Goal: Consume media (video, audio): Consume media (video, audio)

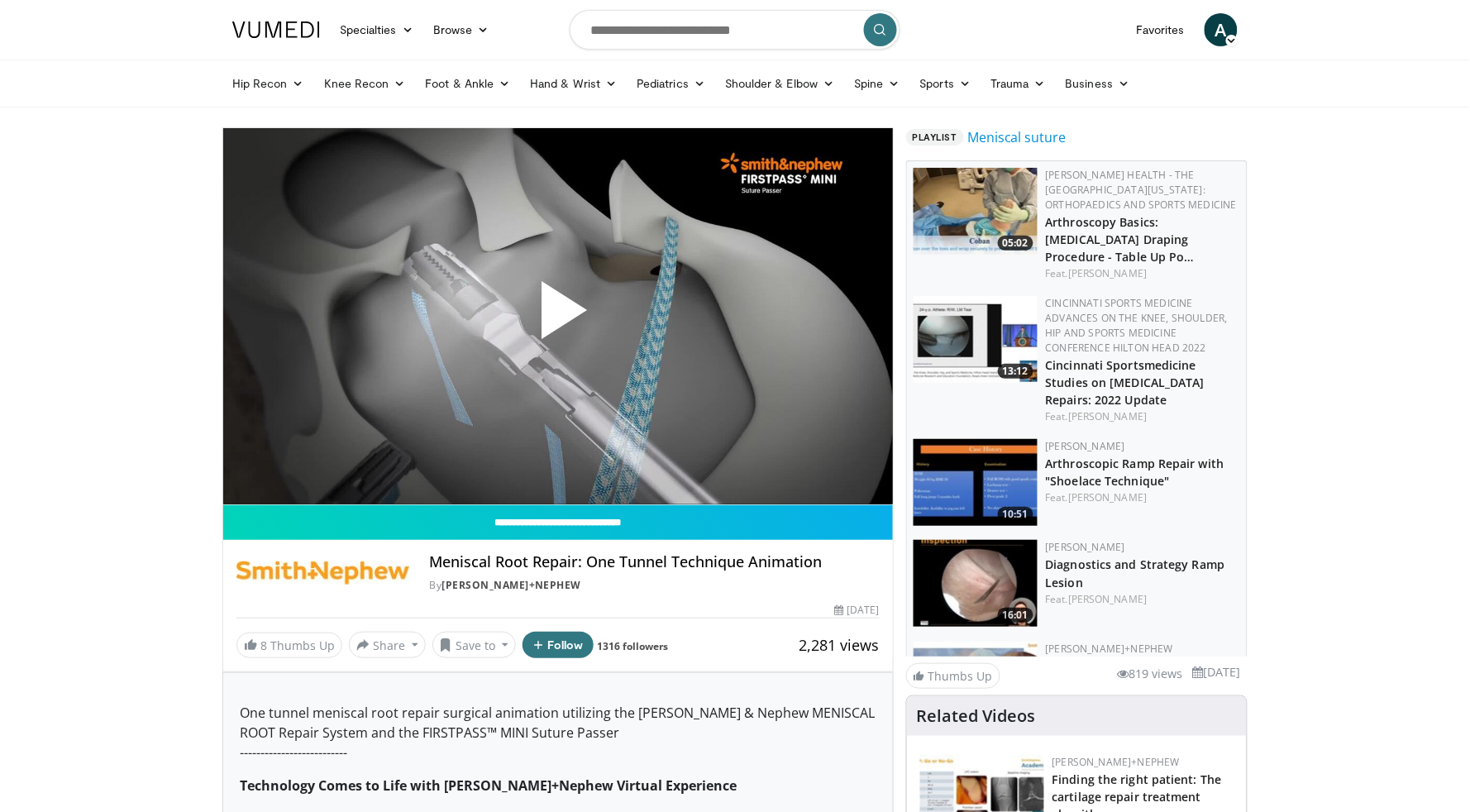
click at [558, 317] on span "Video Player" at bounding box center [558, 317] width 0 height 0
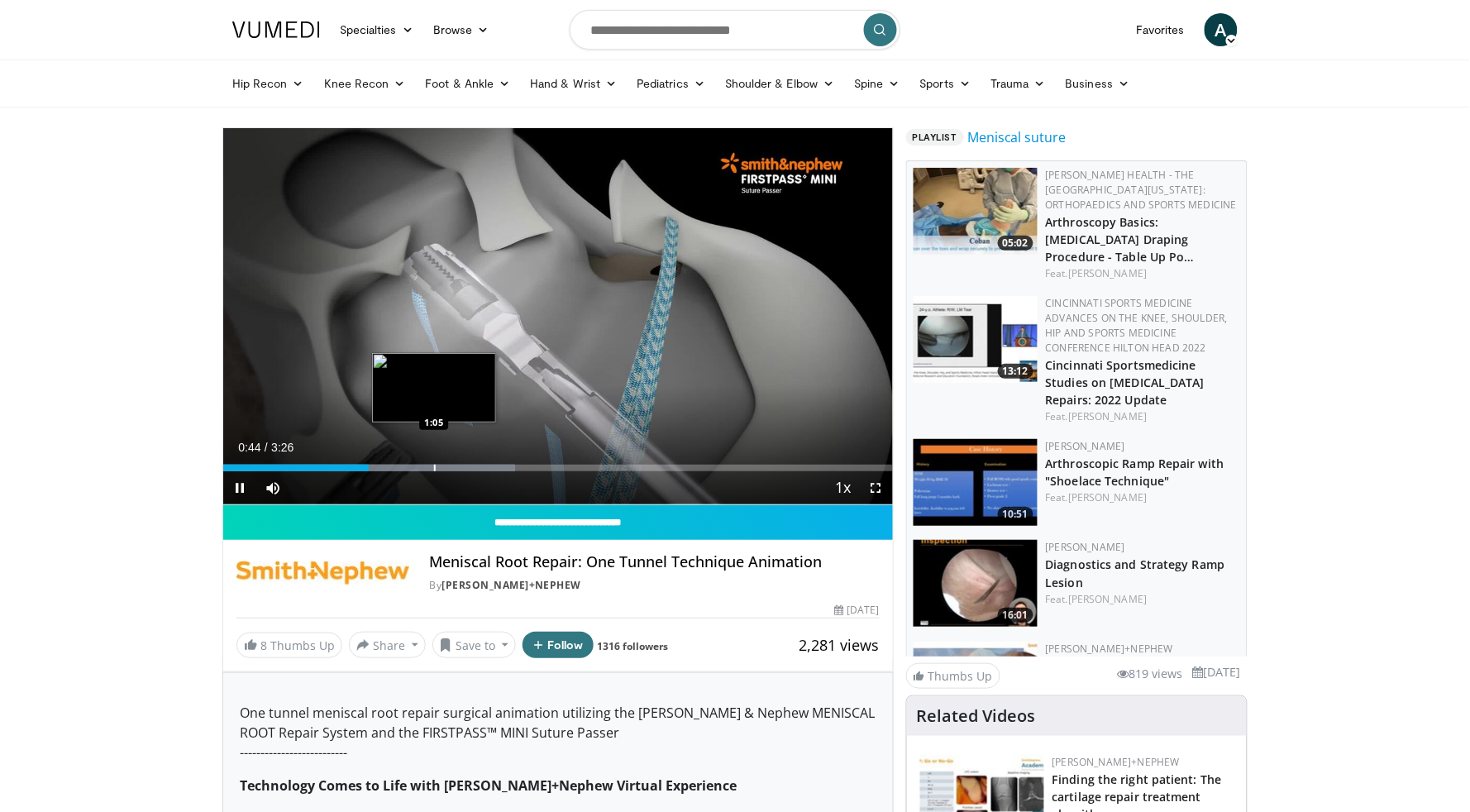
click at [436, 466] on div "Progress Bar" at bounding box center [435, 467] width 2 height 6
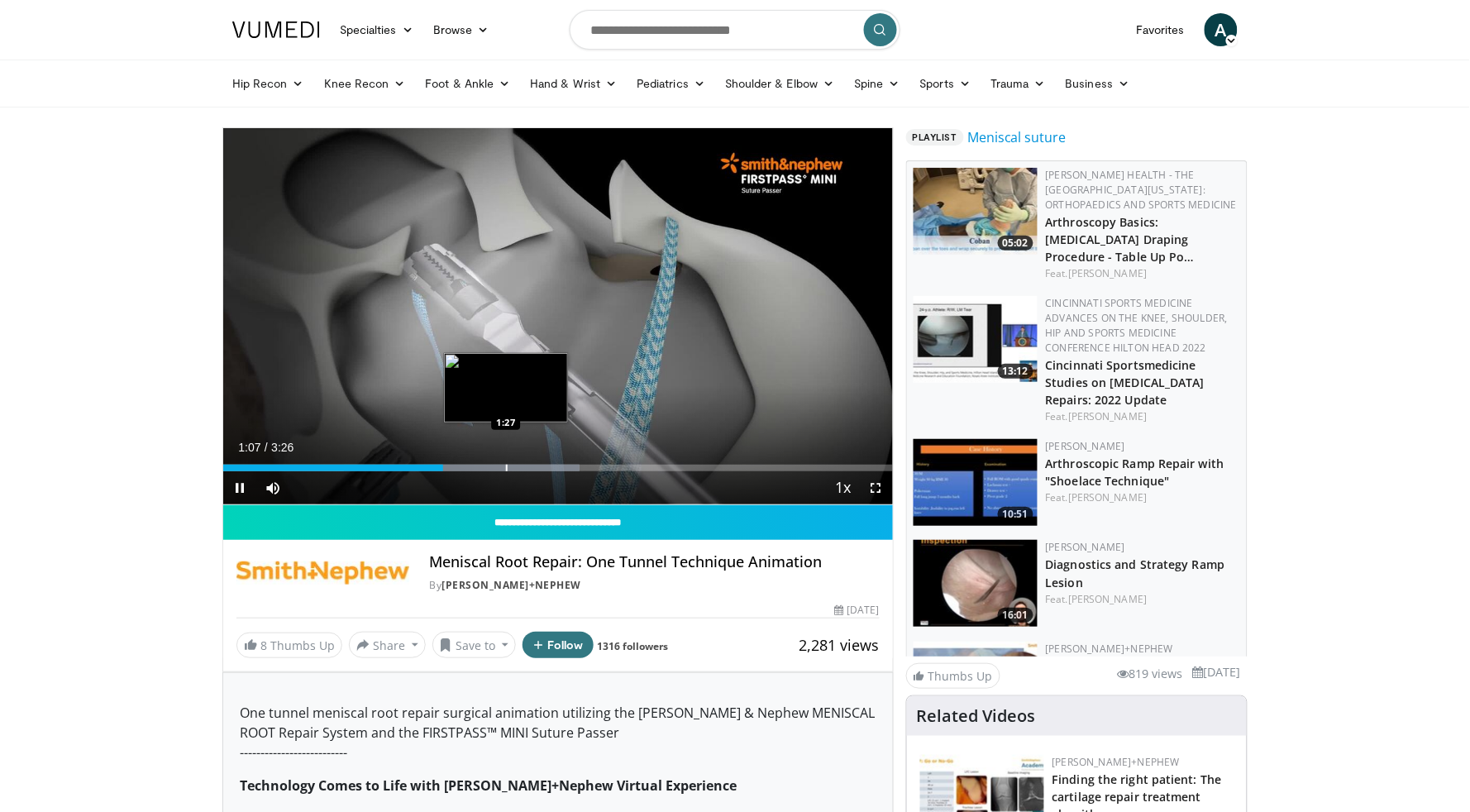
click at [506, 467] on div "Progress Bar" at bounding box center [507, 467] width 2 height 6
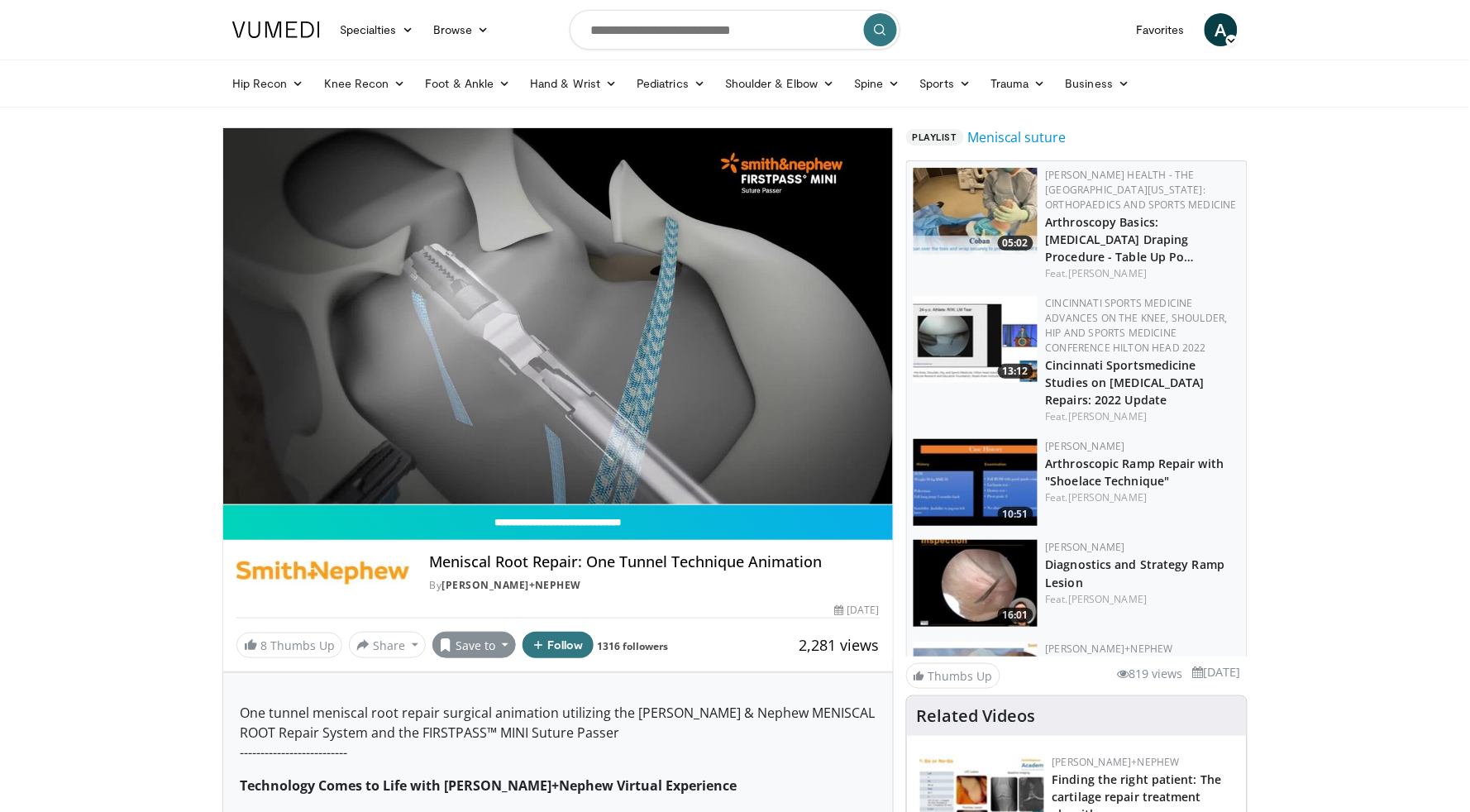
click at [483, 649] on button "Save to" at bounding box center [474, 644] width 84 height 26
click at [721, 605] on div "2,281 views [DATE]" at bounding box center [558, 610] width 643 height 16
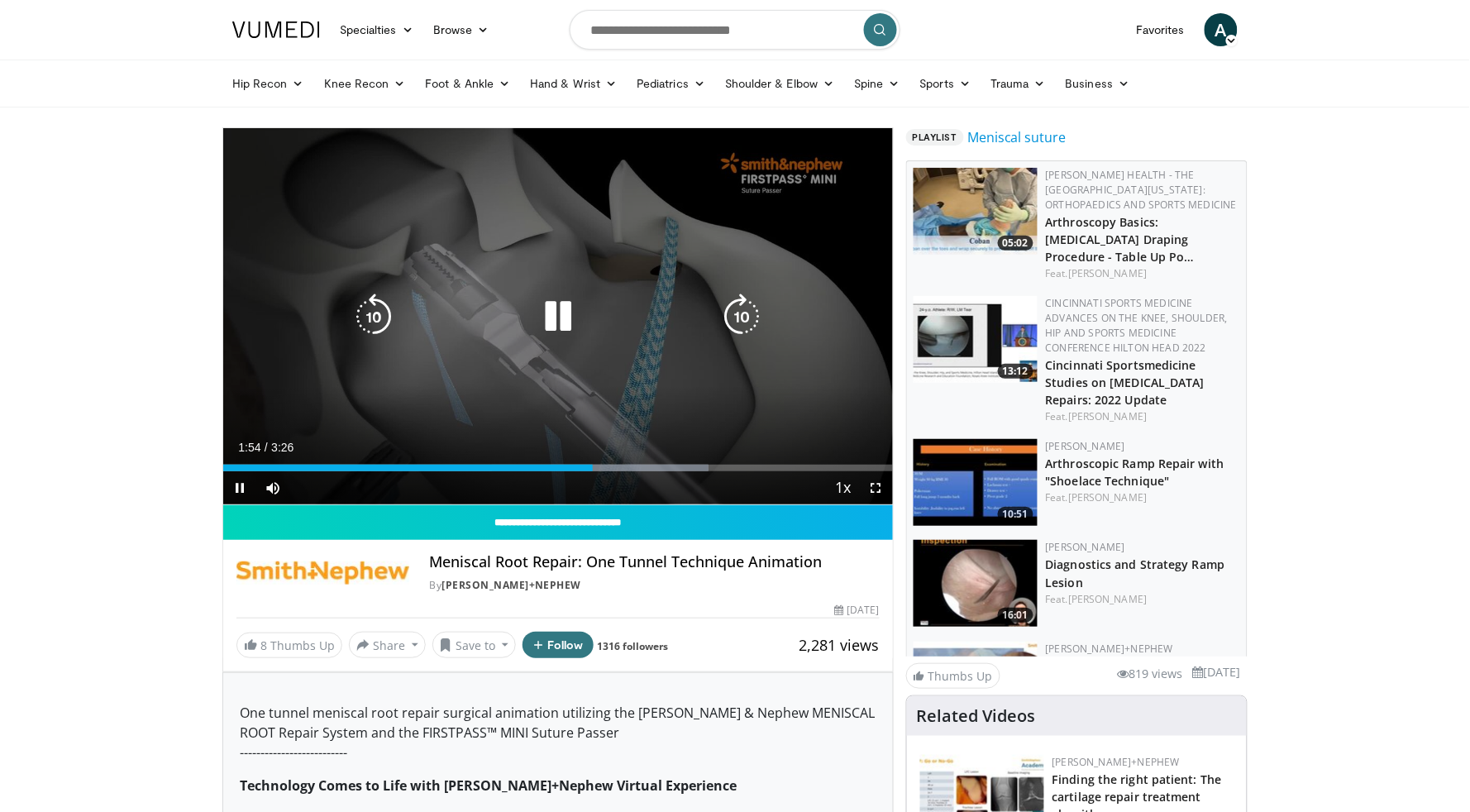
click at [553, 313] on icon "Video Player" at bounding box center [558, 317] width 47 height 47
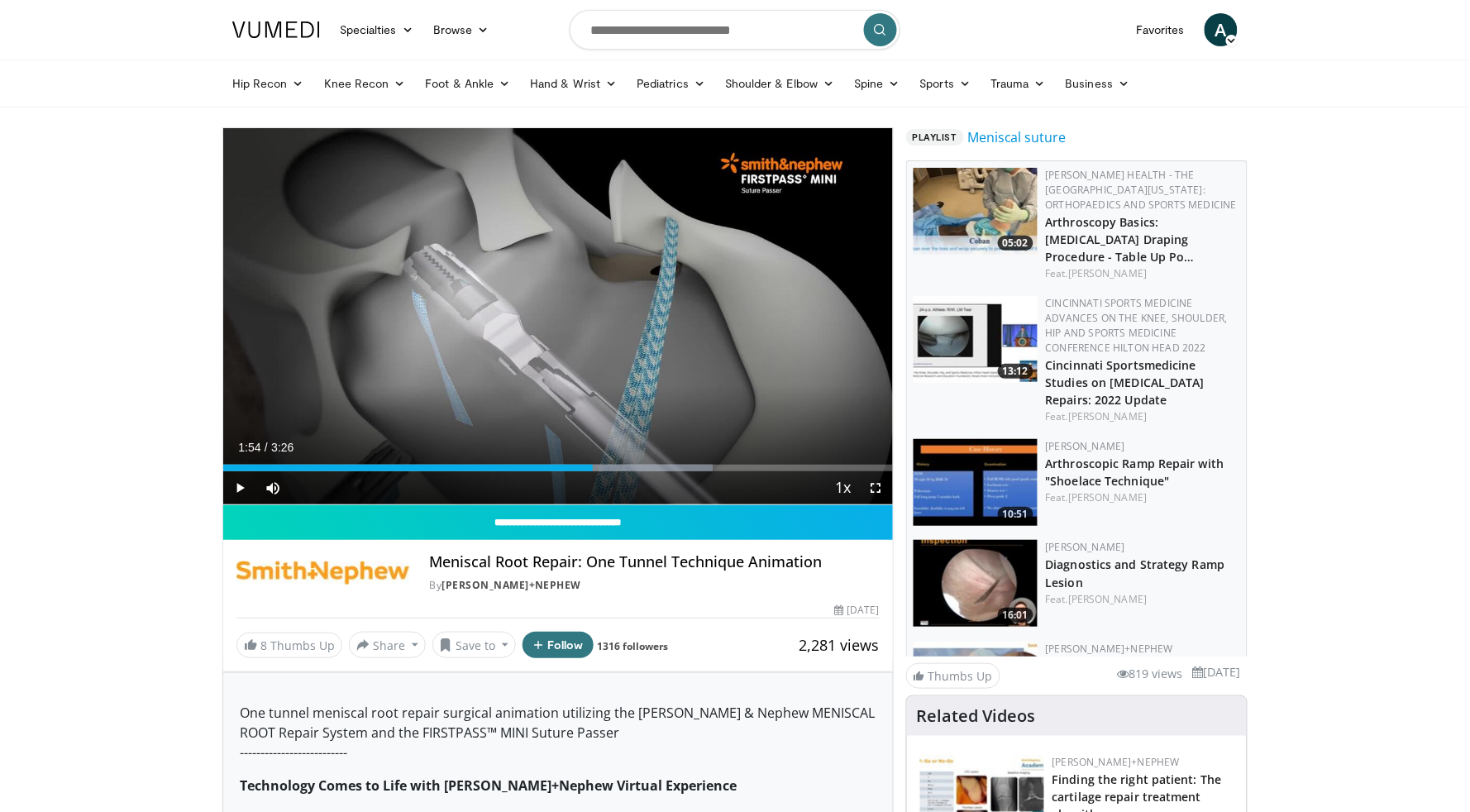
drag, startPoint x: 1347, startPoint y: 3, endPoint x: 1410, endPoint y: 223, distance: 228.8
click at [241, 489] on span "Video Player" at bounding box center [240, 488] width 33 height 33
click at [237, 489] on span "Video Player" at bounding box center [240, 488] width 33 height 33
click at [229, 467] on div "Progress Bar" at bounding box center [230, 467] width 2 height 6
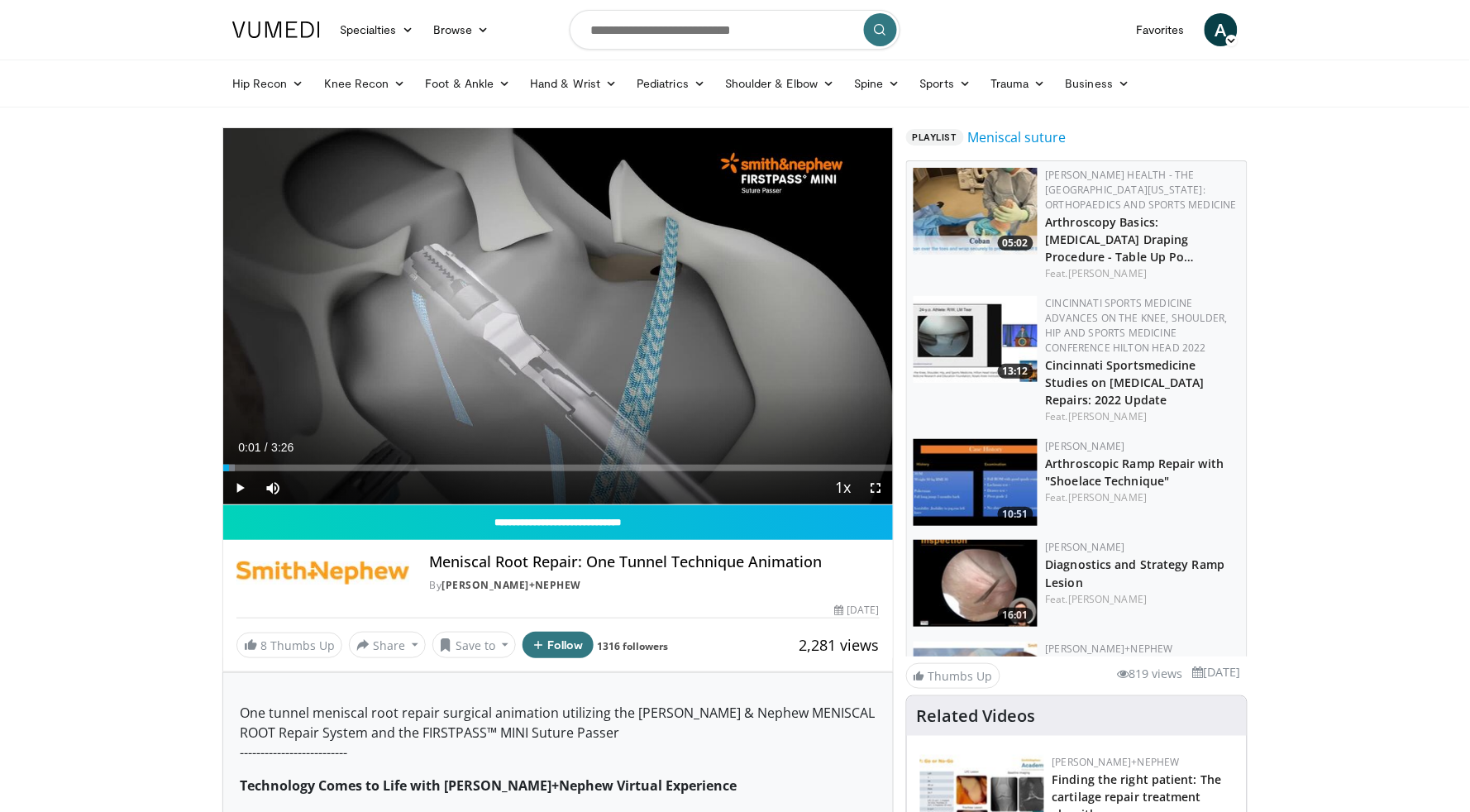
click at [241, 484] on span "Video Player" at bounding box center [240, 488] width 33 height 33
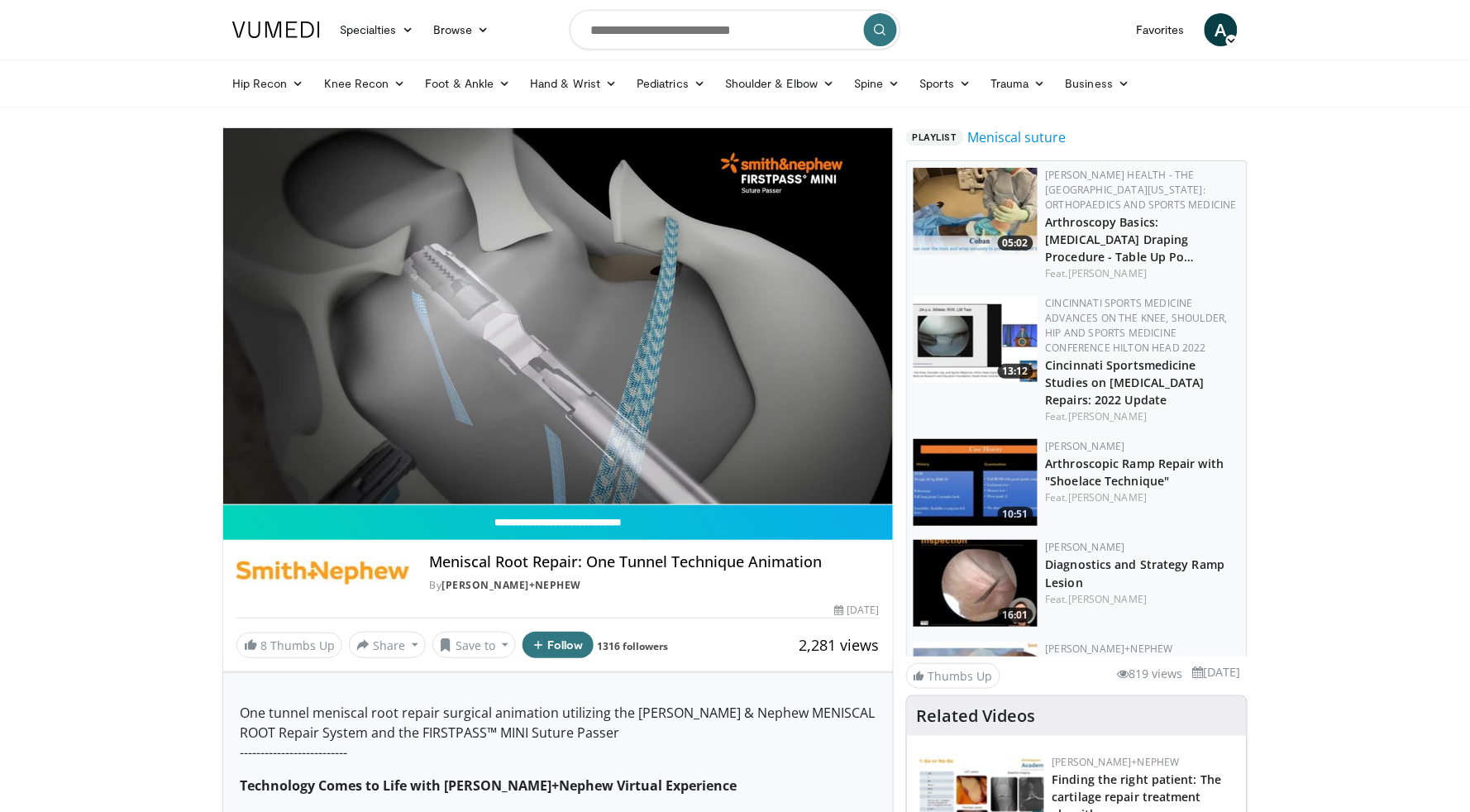
click at [514, 510] on div "**********" at bounding box center [558, 400] width 672 height 545
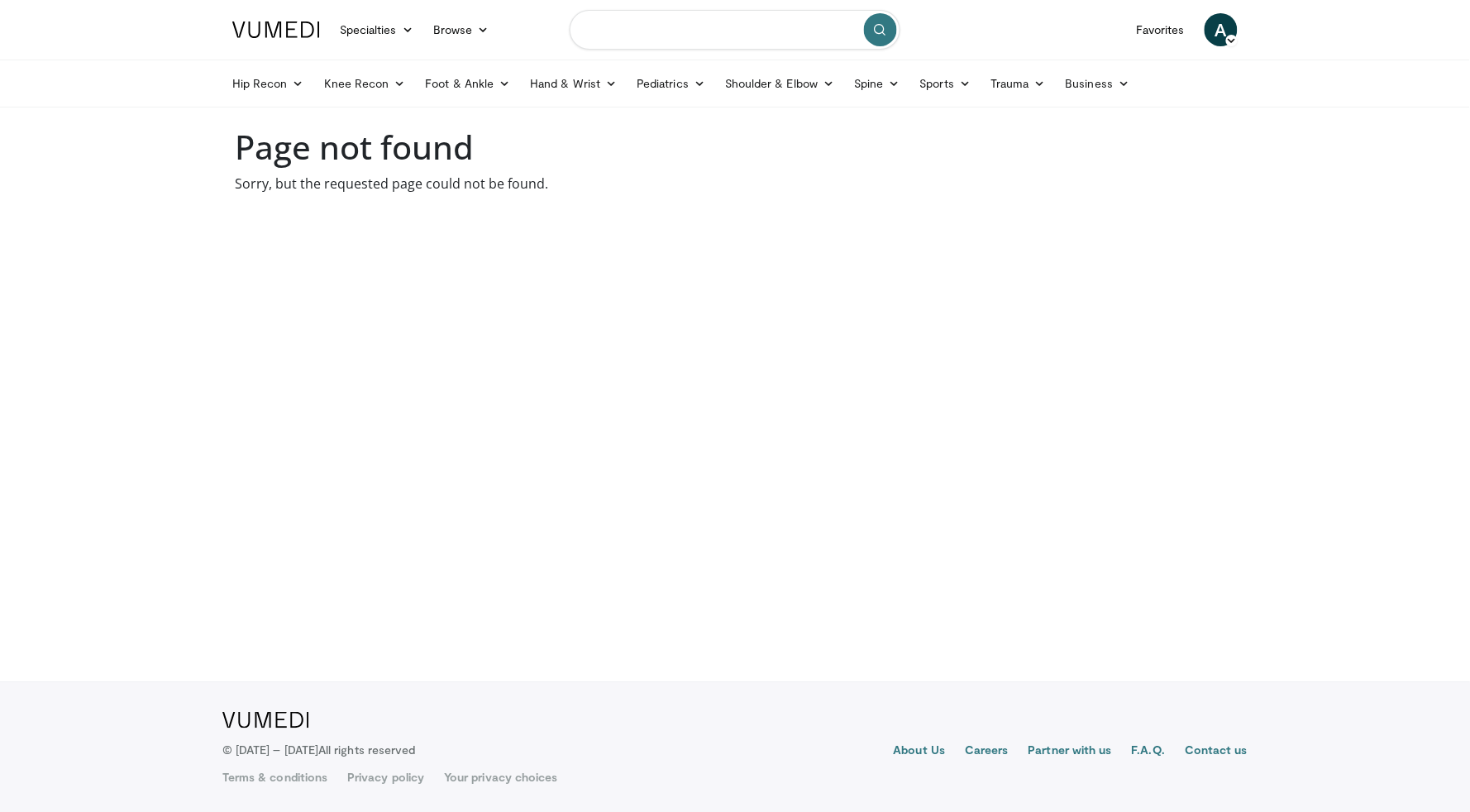
click at [602, 35] on input "Search topics, interventions" at bounding box center [735, 29] width 330 height 39
type input "********"
